Goal: Task Accomplishment & Management: Manage account settings

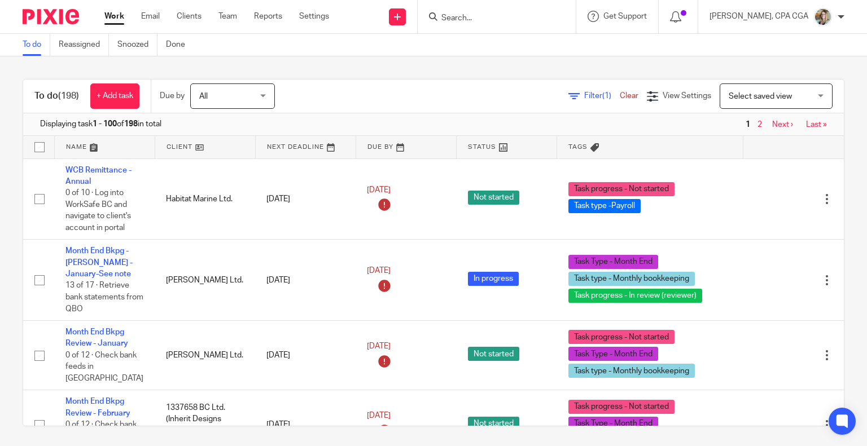
click at [751, 93] on span "Select saved view" at bounding box center [759, 97] width 63 height 8
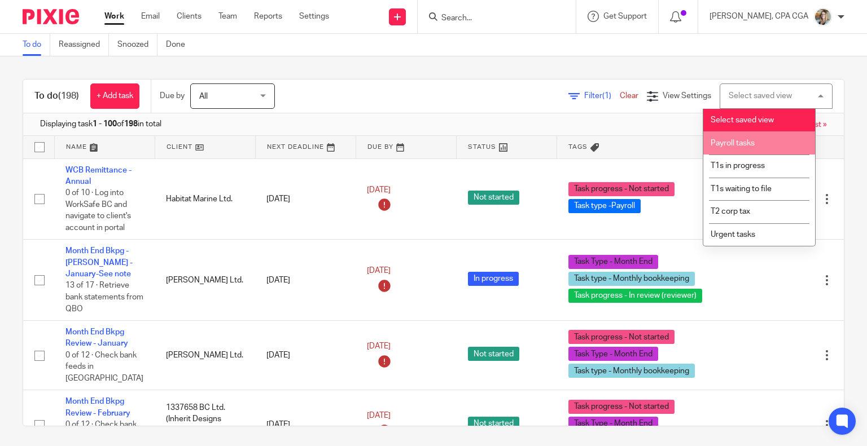
click at [754, 140] on span "Payroll tasks" at bounding box center [732, 143] width 44 height 8
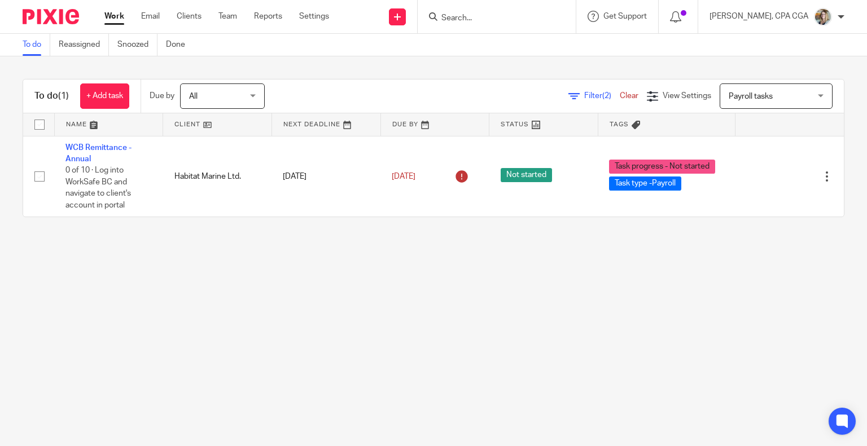
click at [746, 89] on span "Payroll tasks" at bounding box center [769, 96] width 82 height 24
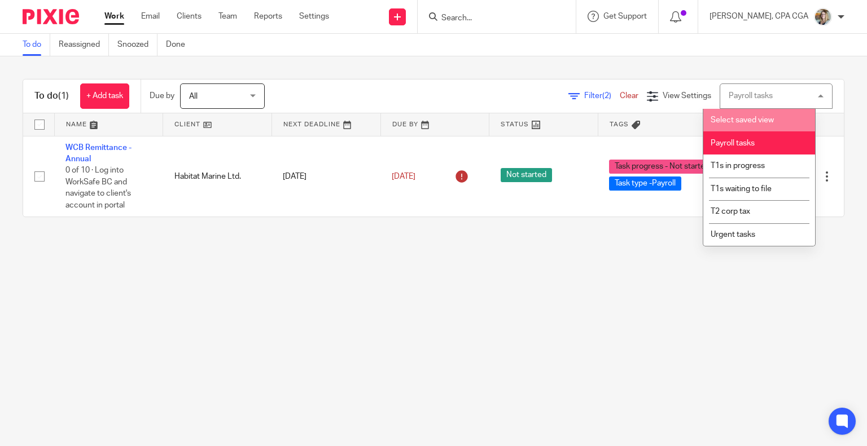
click at [744, 121] on span "Select saved view" at bounding box center [741, 120] width 63 height 8
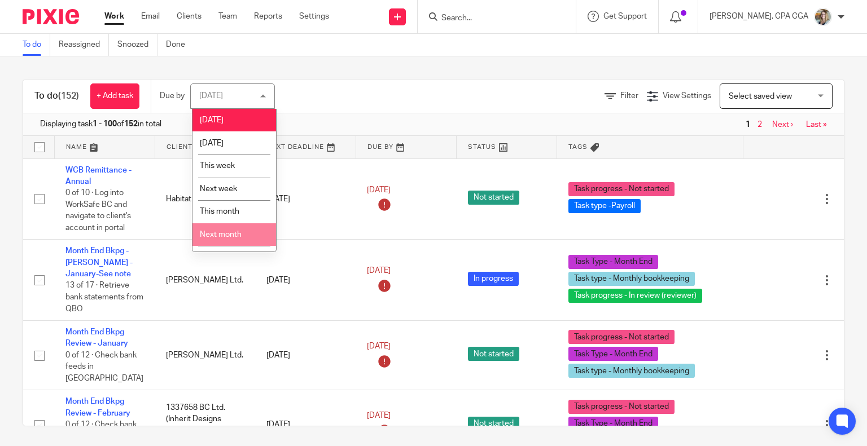
scroll to position [19, 0]
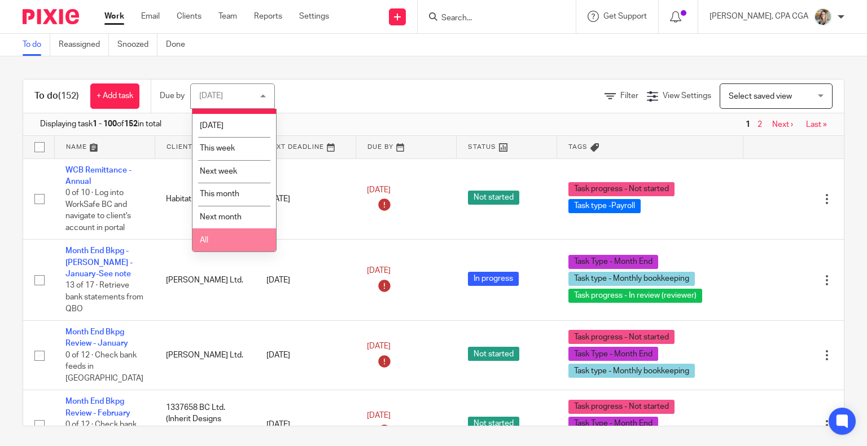
click at [226, 238] on li "All" at bounding box center [233, 239] width 83 height 23
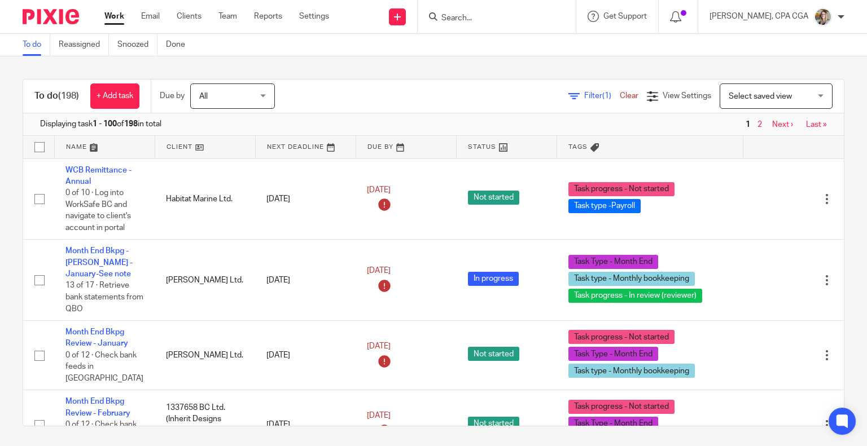
click at [483, 19] on input "Search" at bounding box center [491, 19] width 102 height 10
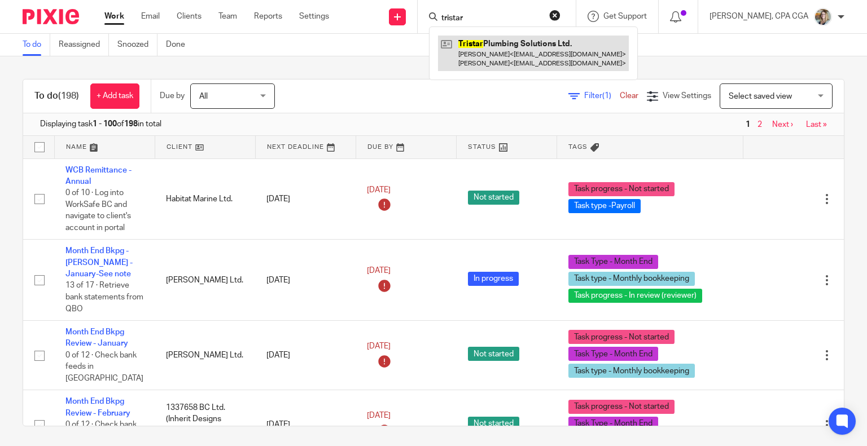
type input "tristar"
click at [486, 47] on link at bounding box center [533, 53] width 191 height 35
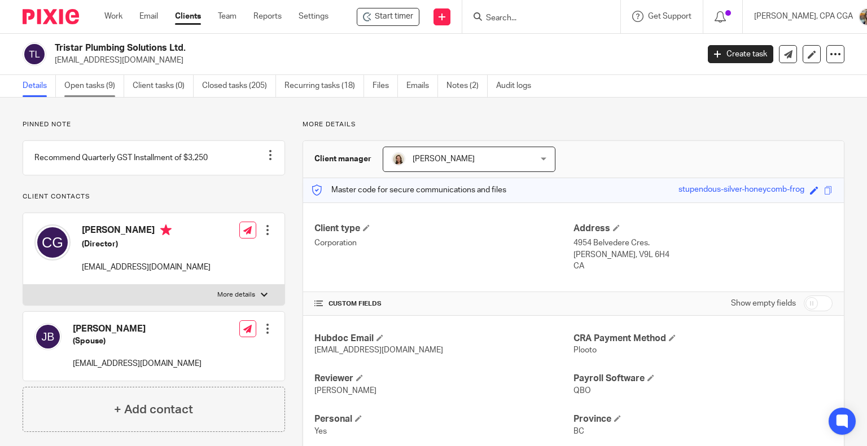
click at [91, 84] on link "Open tasks (9)" at bounding box center [94, 86] width 60 height 22
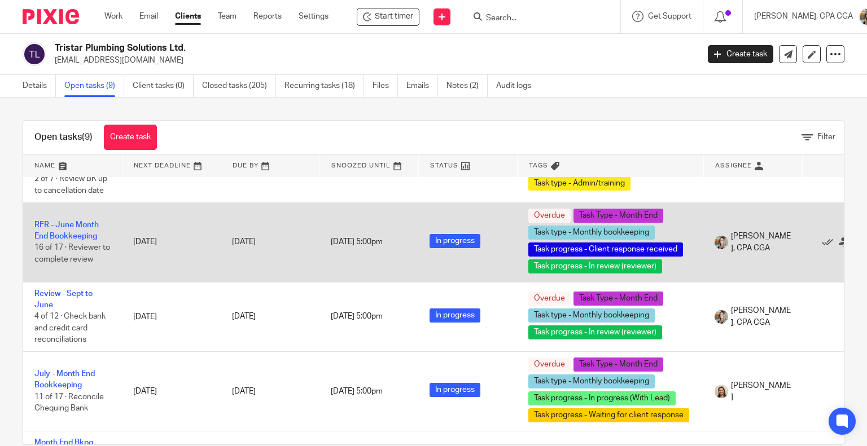
scroll to position [124, 0]
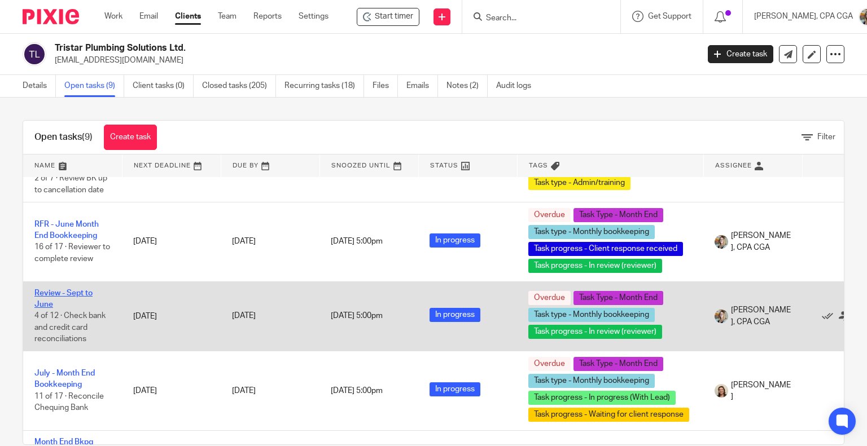
click at [63, 293] on link "Review - Sept to June" at bounding box center [63, 298] width 58 height 19
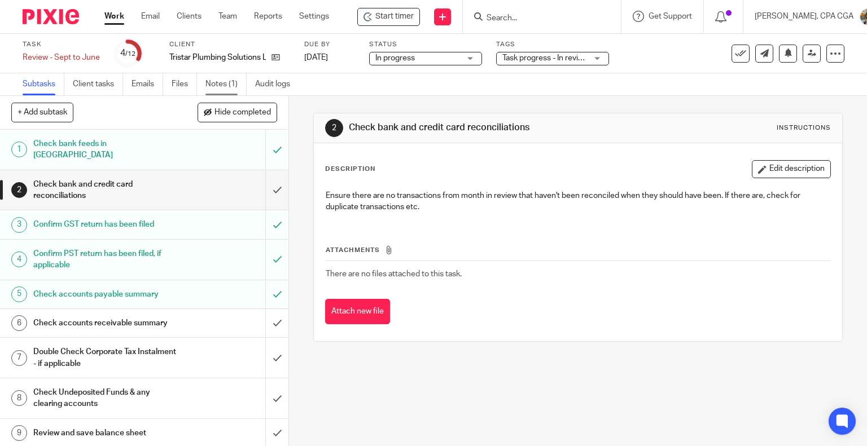
click at [212, 80] on link "Notes (1)" at bounding box center [225, 84] width 41 height 22
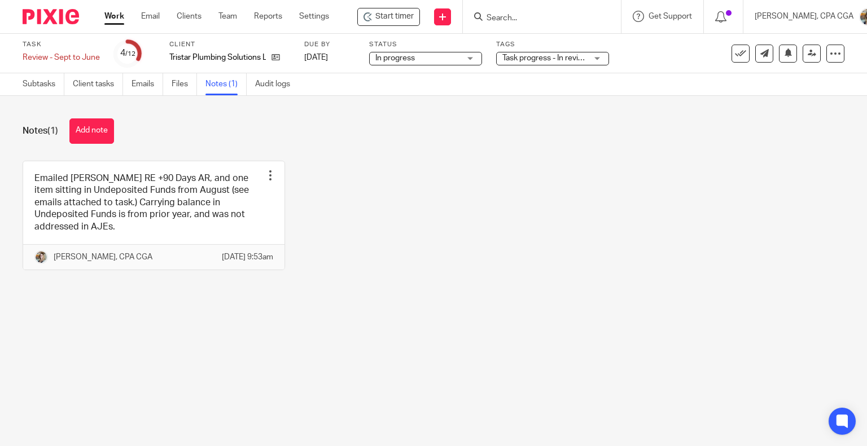
click at [191, 197] on link at bounding box center [153, 215] width 261 height 108
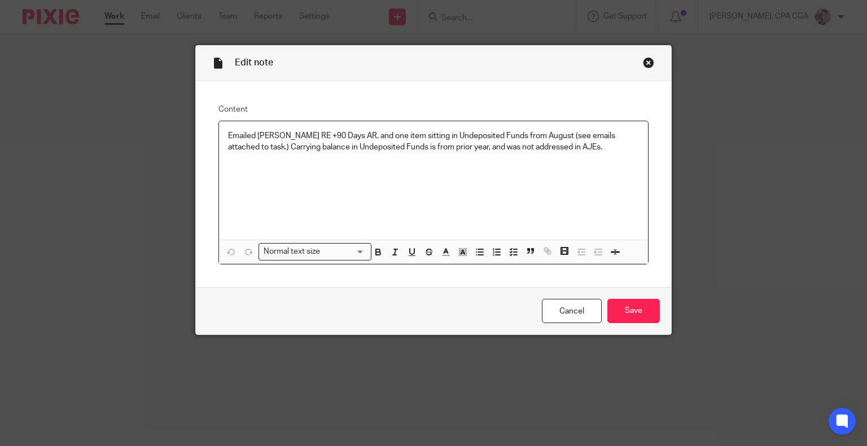
click at [649, 64] on div "Close this dialog window" at bounding box center [648, 62] width 11 height 11
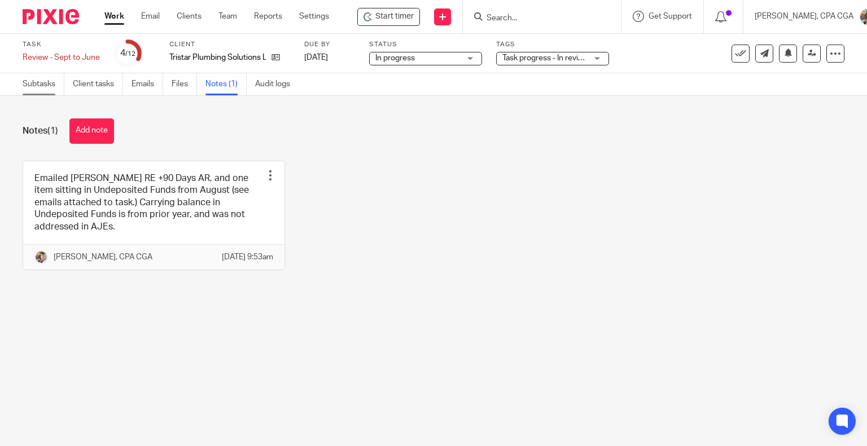
click at [43, 83] on link "Subtasks" at bounding box center [44, 84] width 42 height 22
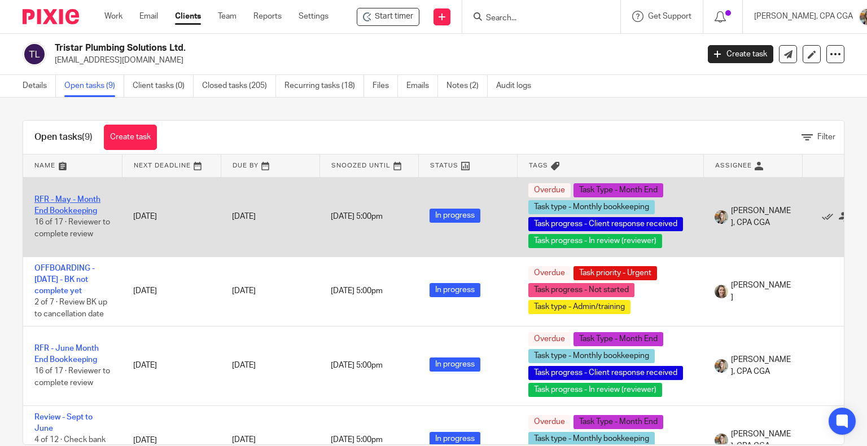
click at [72, 196] on link "RFR - May - Month End Bookkeeping" at bounding box center [67, 205] width 66 height 19
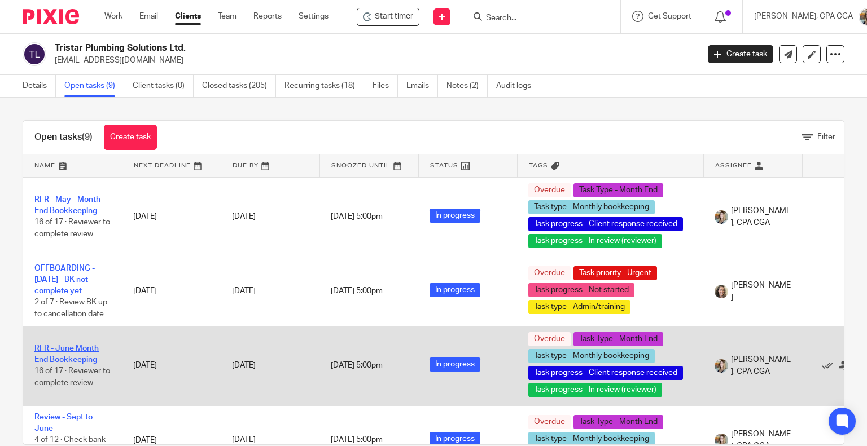
scroll to position [52, 0]
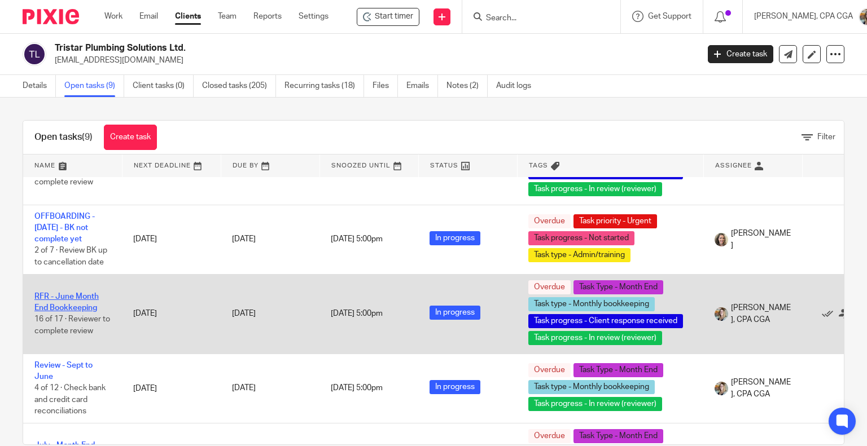
click at [76, 299] on link "RFR - June Month End Bookkeeping" at bounding box center [66, 302] width 64 height 19
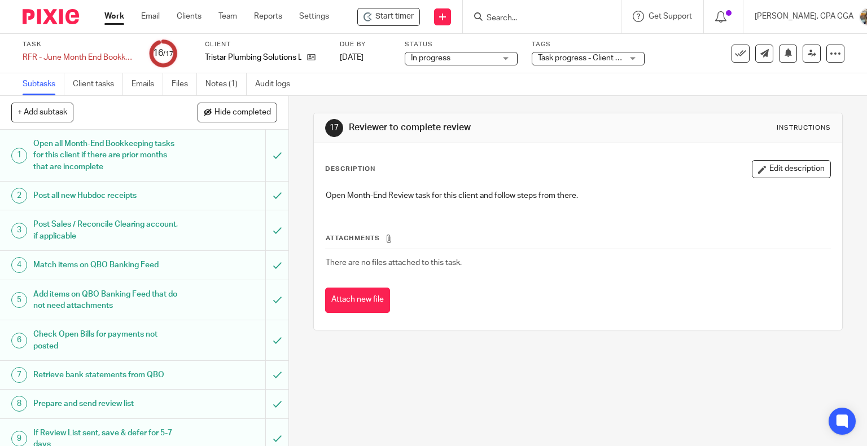
scroll to position [43, 0]
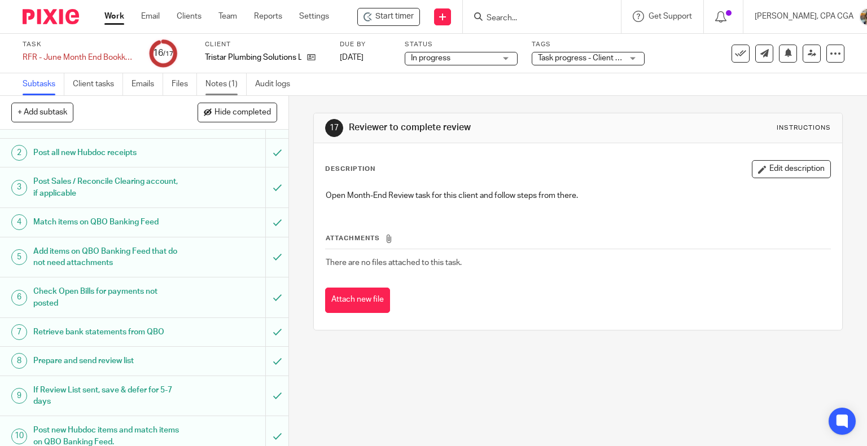
drag, startPoint x: 226, startPoint y: 80, endPoint x: 210, endPoint y: 90, distance: 18.0
click at [210, 90] on link "Notes (1)" at bounding box center [225, 84] width 41 height 22
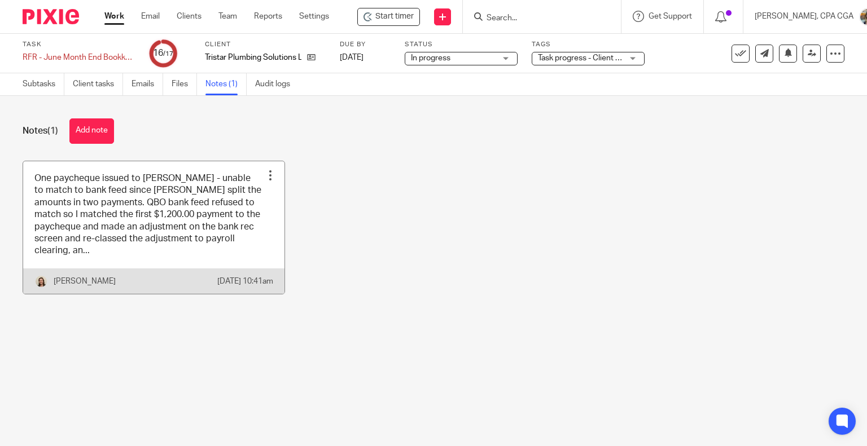
click at [206, 227] on link at bounding box center [153, 227] width 261 height 133
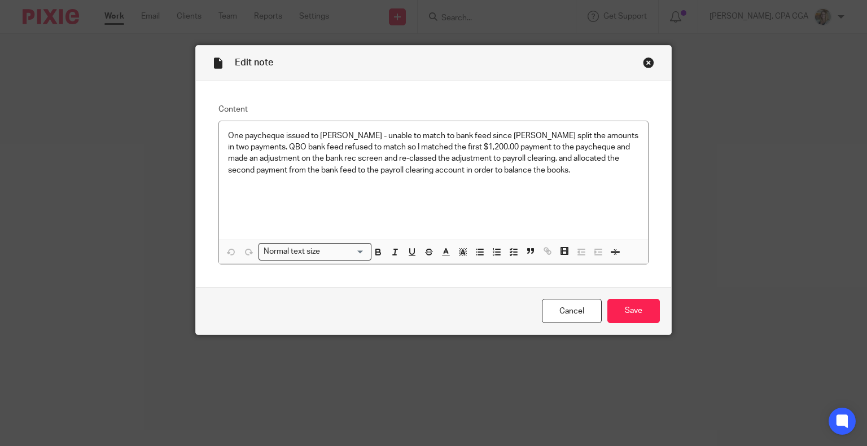
click at [645, 63] on div "Close this dialog window" at bounding box center [648, 62] width 11 height 11
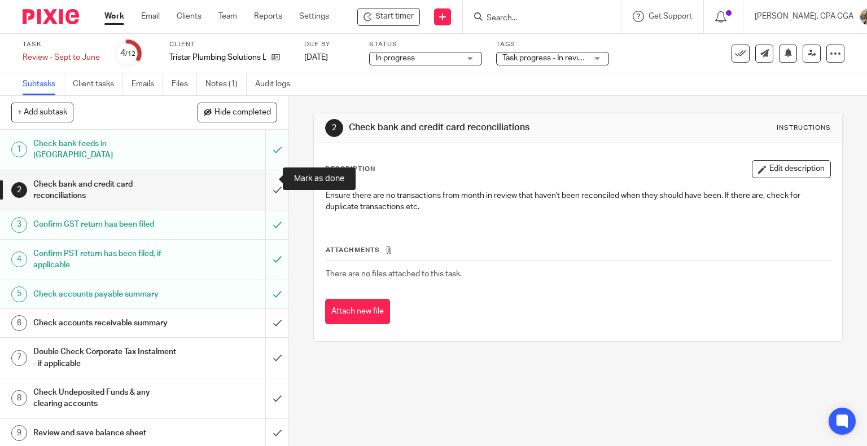
click at [265, 178] on input "submit" at bounding box center [144, 190] width 288 height 40
click at [225, 81] on link "Notes (1)" at bounding box center [225, 84] width 41 height 22
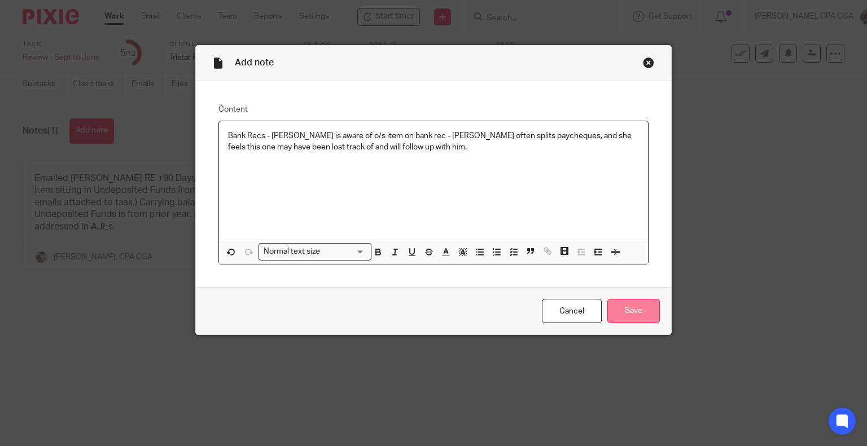
click at [636, 311] on input "Save" at bounding box center [633, 311] width 52 height 24
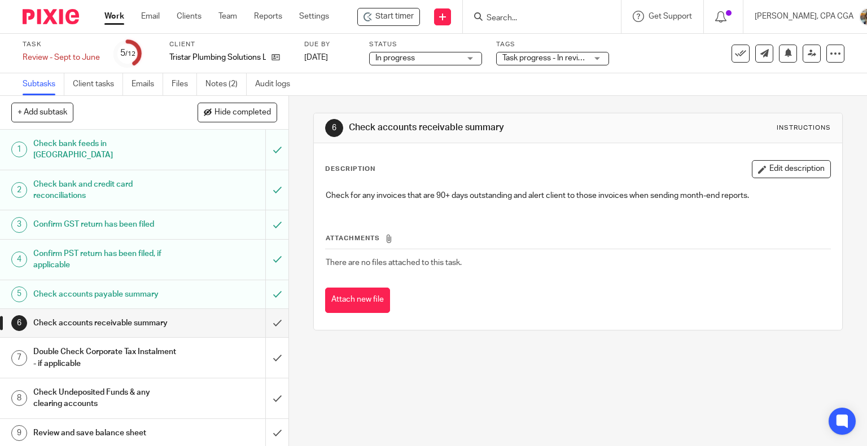
scroll to position [94, 0]
